Goal: Transaction & Acquisition: Purchase product/service

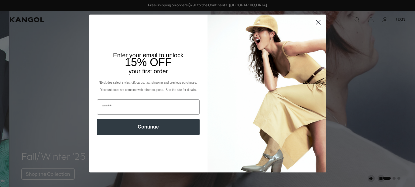
scroll to position [0, 125]
click at [317, 22] on circle "Close dialog" at bounding box center [318, 22] width 10 height 10
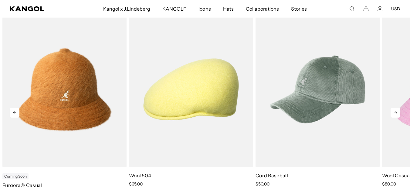
click at [394, 115] on icon at bounding box center [396, 113] width 10 height 10
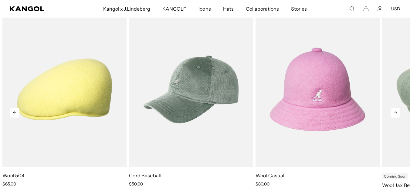
scroll to position [0, 0]
click at [394, 115] on icon at bounding box center [396, 113] width 10 height 10
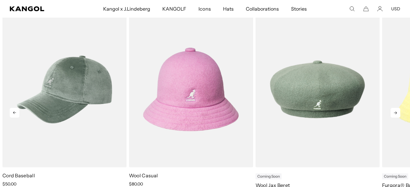
click at [394, 115] on icon at bounding box center [396, 113] width 10 height 10
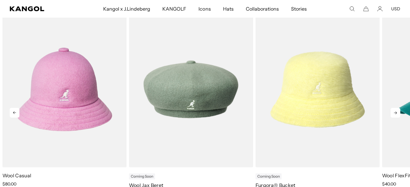
click at [394, 115] on icon at bounding box center [396, 113] width 10 height 10
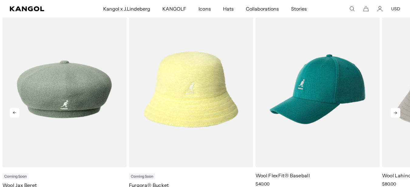
click at [394, 115] on icon at bounding box center [396, 113] width 10 height 10
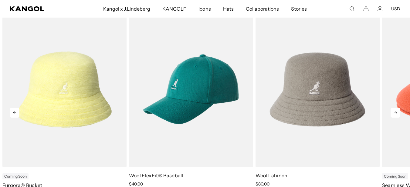
scroll to position [0, 0]
click at [393, 116] on icon at bounding box center [396, 113] width 10 height 10
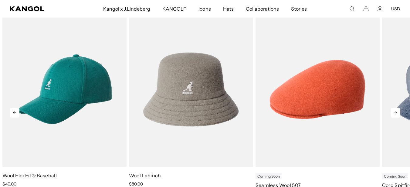
scroll to position [0, 125]
click at [393, 116] on icon at bounding box center [396, 113] width 10 height 10
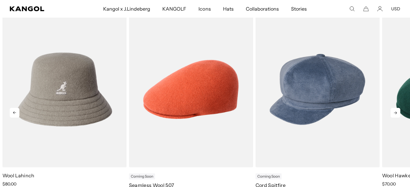
click at [396, 114] on icon at bounding box center [395, 113] width 3 height 3
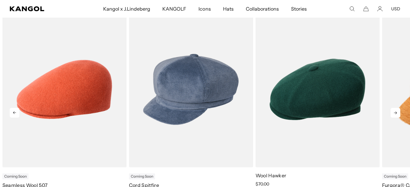
scroll to position [0, 0]
click at [395, 114] on icon at bounding box center [396, 113] width 10 height 10
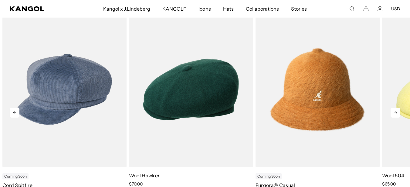
scroll to position [0, 125]
click at [395, 114] on icon at bounding box center [396, 113] width 10 height 10
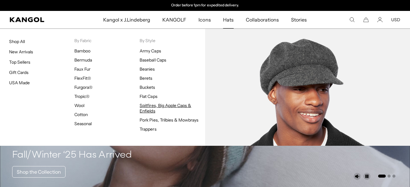
click at [153, 110] on link "Spitfires, Big Apple Caps & Enfields" at bounding box center [166, 108] width 52 height 11
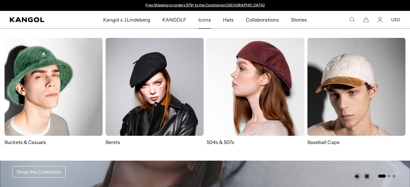
click at [254, 80] on img at bounding box center [256, 87] width 98 height 98
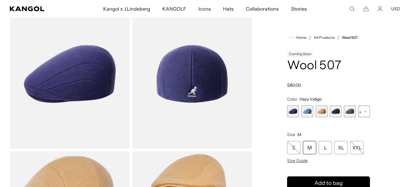
click at [365, 110] on rect at bounding box center [365, 111] width 9 height 9
click at [366, 113] on span "7 of 7" at bounding box center [364, 112] width 12 height 12
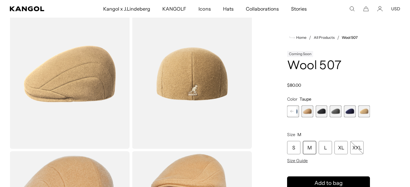
click at [338, 112] on span "5 of 7" at bounding box center [336, 112] width 12 height 12
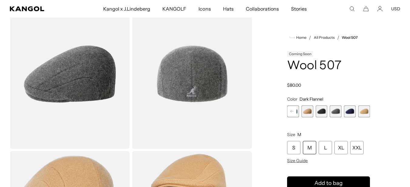
scroll to position [0, 125]
click at [294, 112] on rect at bounding box center [292, 111] width 9 height 9
click at [322, 111] on span "3 of 7" at bounding box center [322, 112] width 12 height 12
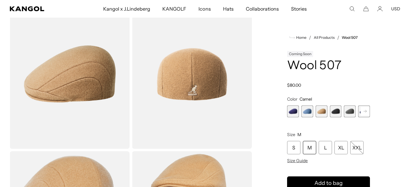
click at [365, 115] on rect at bounding box center [365, 111] width 9 height 9
click at [365, 113] on span "7 of 7" at bounding box center [364, 112] width 12 height 12
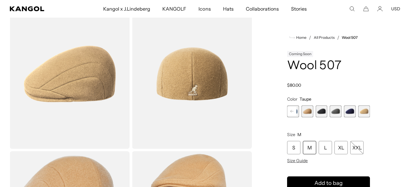
scroll to position [0, 125]
click at [309, 110] on span "3 of 7" at bounding box center [308, 112] width 12 height 12
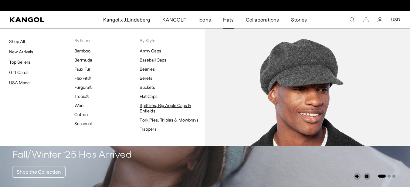
click at [165, 108] on link "Spitfires, Big Apple Caps & Enfields" at bounding box center [166, 108] width 52 height 11
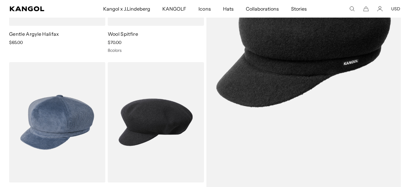
scroll to position [0, 125]
click at [150, 115] on img at bounding box center [156, 122] width 96 height 121
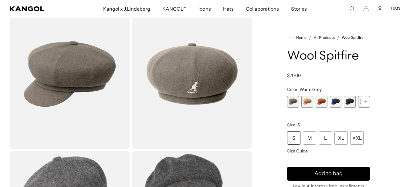
click at [367, 103] on rect at bounding box center [365, 101] width 9 height 9
click at [367, 103] on span "8 of 8" at bounding box center [364, 102] width 12 height 12
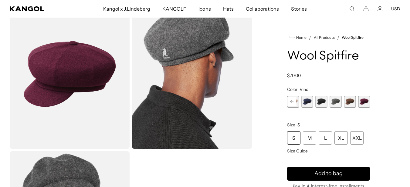
click at [335, 101] on span "6 of 8" at bounding box center [336, 102] width 12 height 12
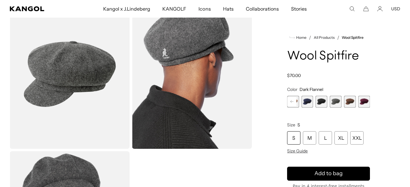
scroll to position [0, 125]
click at [294, 101] on rect at bounding box center [292, 101] width 9 height 9
click at [293, 104] on rect at bounding box center [292, 101] width 9 height 9
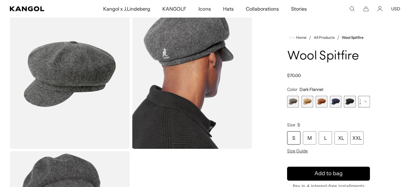
click at [293, 103] on span "1 of 8" at bounding box center [293, 102] width 12 height 12
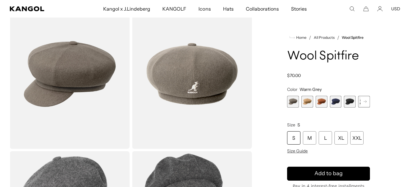
click at [367, 103] on rect at bounding box center [365, 101] width 9 height 9
click at [349, 103] on span "6 of 8" at bounding box center [350, 102] width 12 height 12
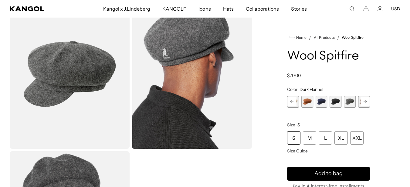
scroll to position [0, 125]
click at [367, 102] on rect at bounding box center [365, 101] width 9 height 9
click at [338, 103] on span "6 of 8" at bounding box center [336, 102] width 12 height 12
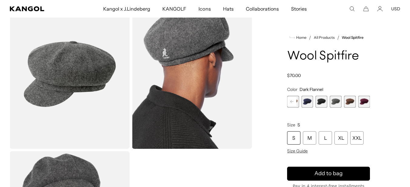
click at [289, 104] on rect at bounding box center [292, 101] width 9 height 9
click at [293, 103] on span "1 of 8" at bounding box center [293, 102] width 12 height 12
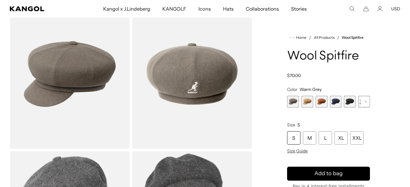
scroll to position [0, 125]
click at [364, 103] on rect at bounding box center [365, 101] width 9 height 9
click at [350, 103] on span "6 of 8" at bounding box center [350, 102] width 12 height 12
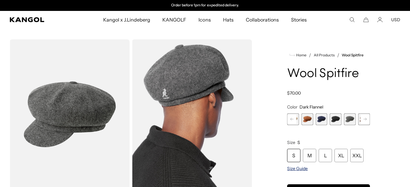
click at [302, 170] on span "Size Guide" at bounding box center [297, 168] width 21 height 5
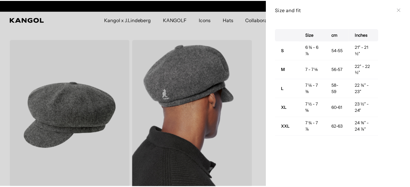
scroll to position [0, 125]
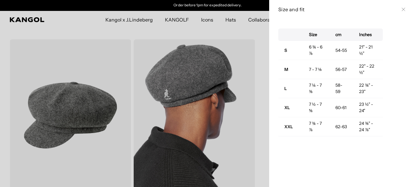
click at [402, 9] on icon at bounding box center [404, 10] width 4 height 4
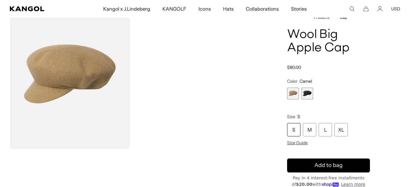
click at [308, 93] on span "2 of 2" at bounding box center [308, 94] width 12 height 12
